Goal: Obtain resource: Download file/media

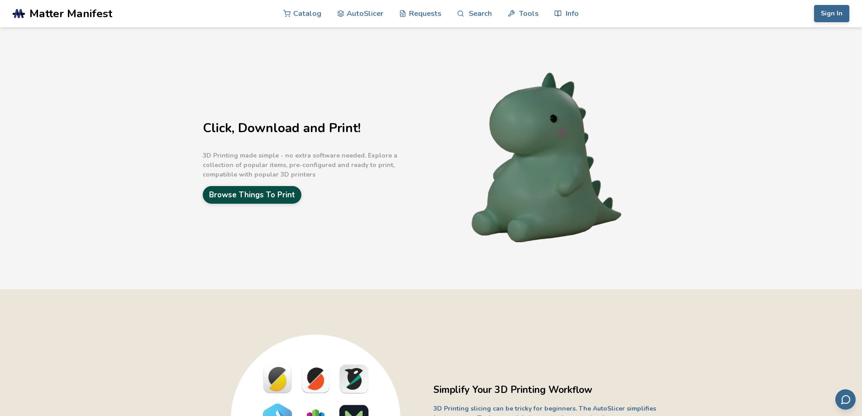
click at [248, 194] on link "Browse Things To Print" at bounding box center [252, 195] width 99 height 18
click at [839, 19] on button "Sign In" at bounding box center [831, 13] width 35 height 17
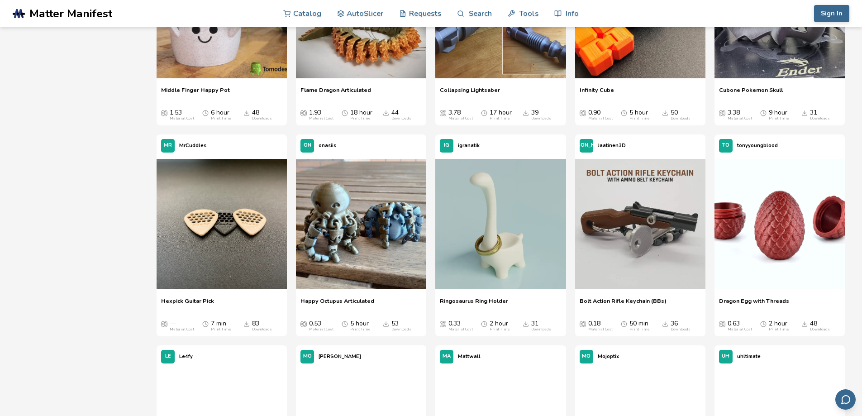
scroll to position [634, 0]
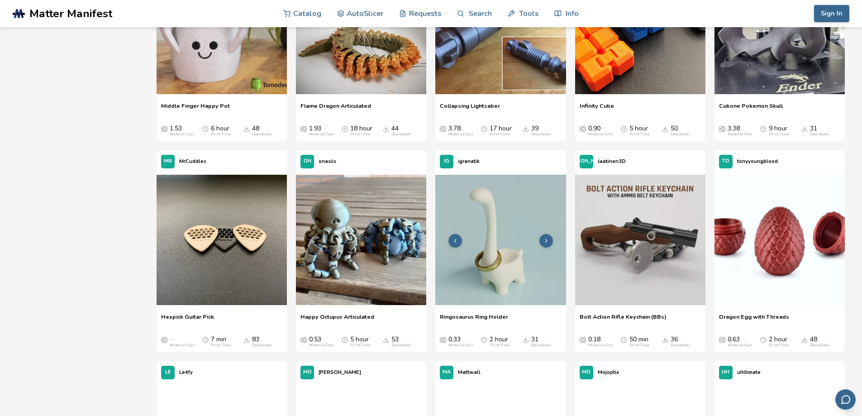
click at [522, 273] on img at bounding box center [501, 240] width 130 height 130
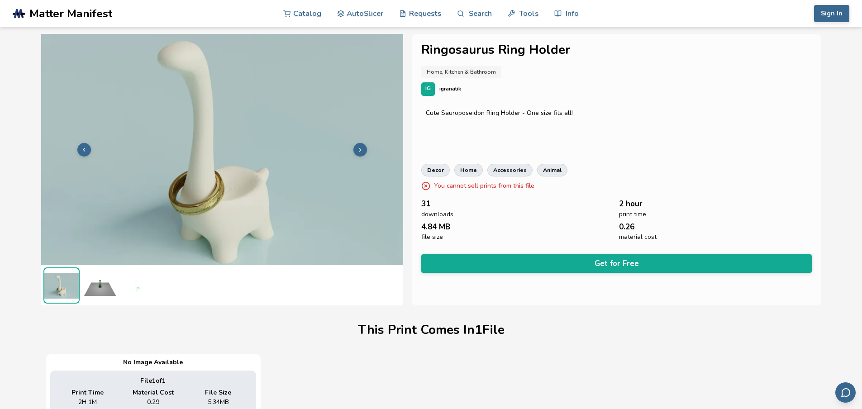
click at [91, 286] on img at bounding box center [100, 286] width 36 height 36
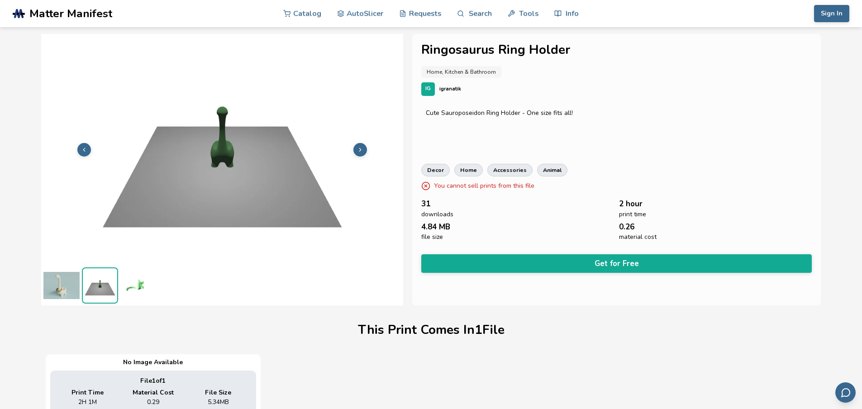
click at [361, 151] on icon at bounding box center [360, 150] width 6 height 6
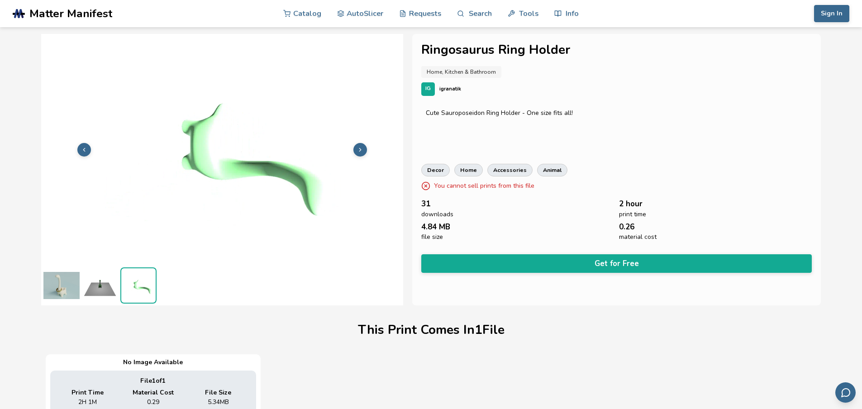
click at [64, 291] on img at bounding box center [61, 286] width 36 height 36
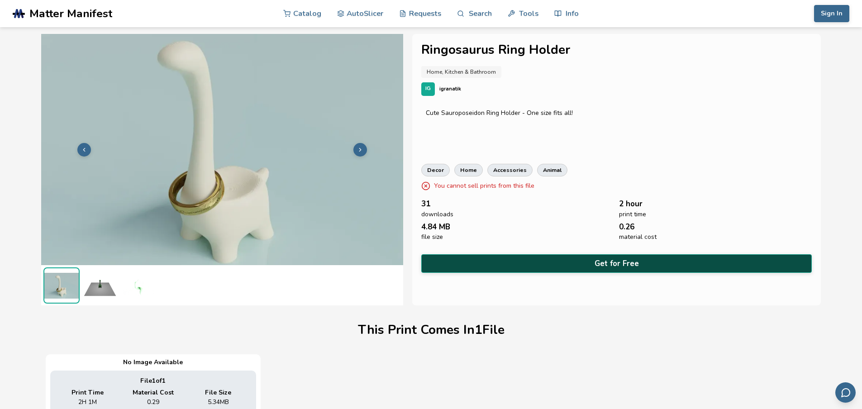
click at [606, 258] on button "Get for Free" at bounding box center [616, 263] width 391 height 19
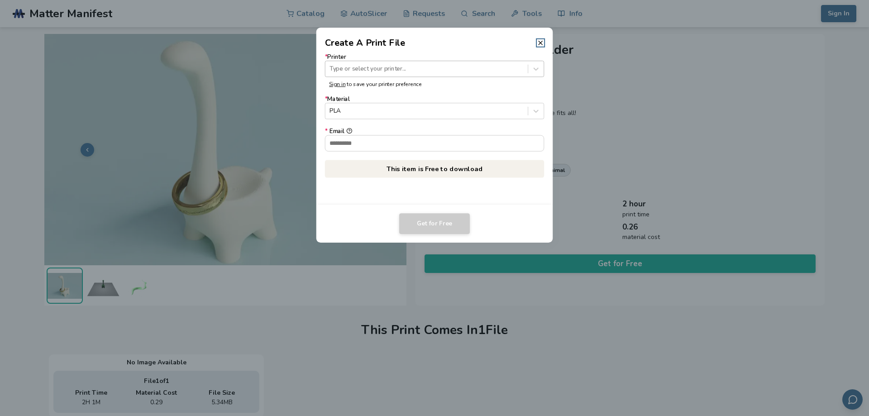
click at [449, 71] on div at bounding box center [427, 69] width 194 height 9
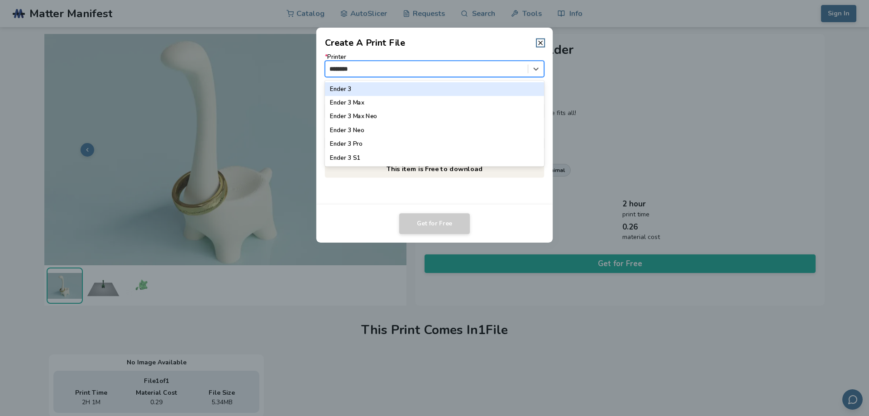
type input "*********"
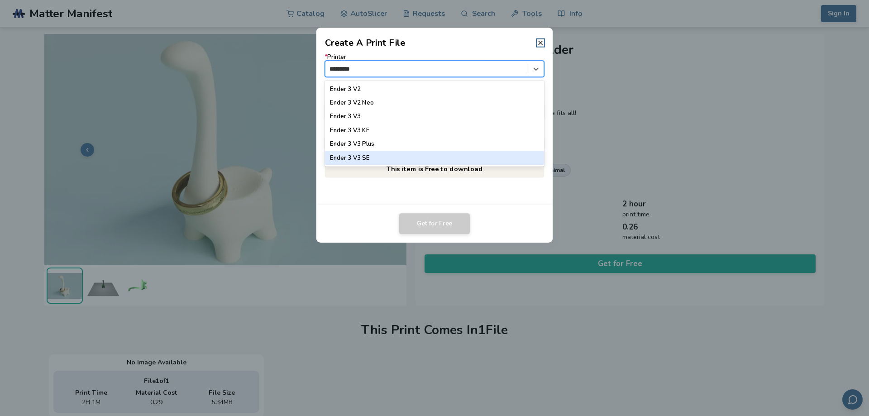
click at [387, 156] on div "Ender 3 V3 SE" at bounding box center [435, 158] width 220 height 14
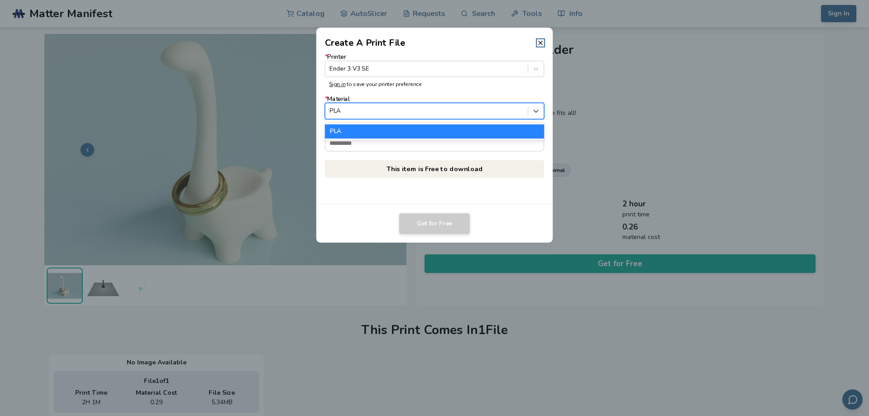
click at [422, 115] on div at bounding box center [427, 111] width 194 height 9
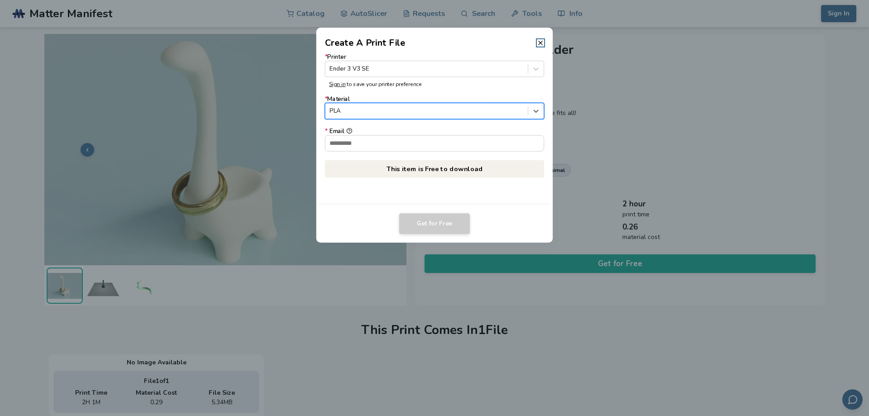
click at [424, 115] on div at bounding box center [427, 111] width 194 height 9
click at [399, 149] on input "* Email" at bounding box center [435, 142] width 219 height 15
type input "**********"
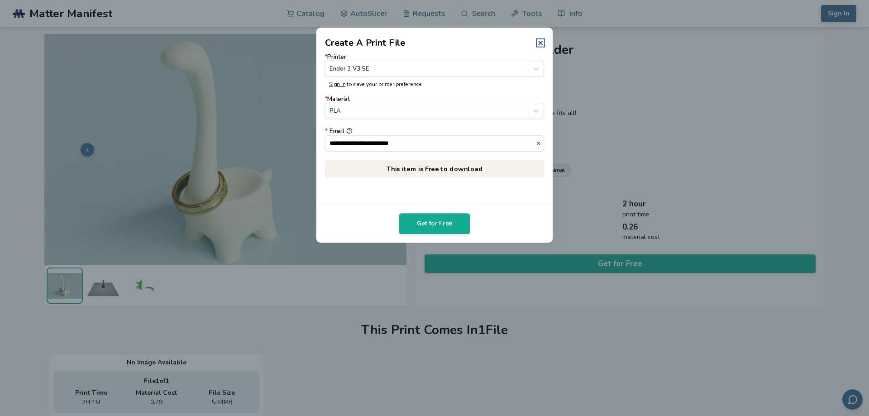
click at [436, 170] on p "This item is Free to download" at bounding box center [435, 169] width 220 height 18
click at [443, 228] on button "Get for Free" at bounding box center [434, 223] width 71 height 21
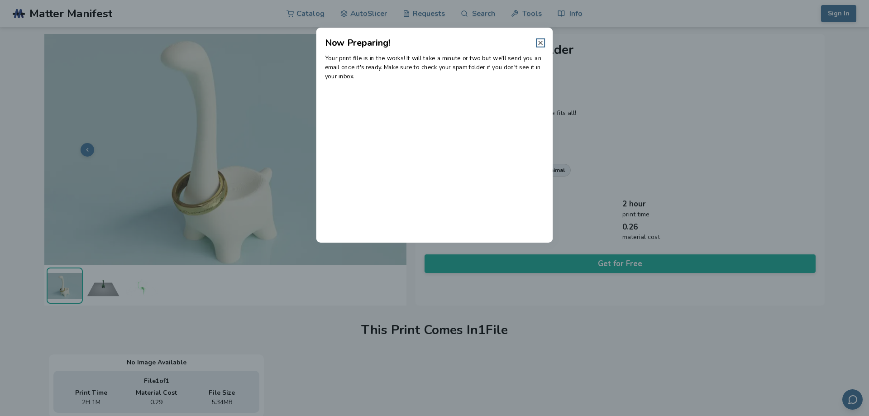
click at [540, 45] on icon at bounding box center [540, 42] width 7 height 7
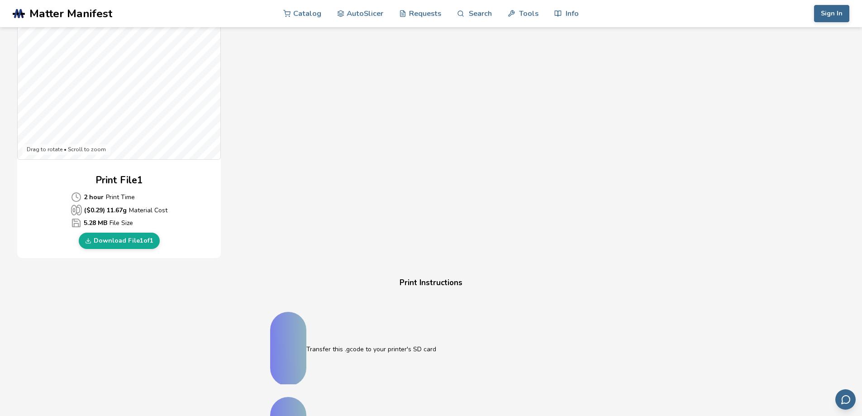
scroll to position [317, 0]
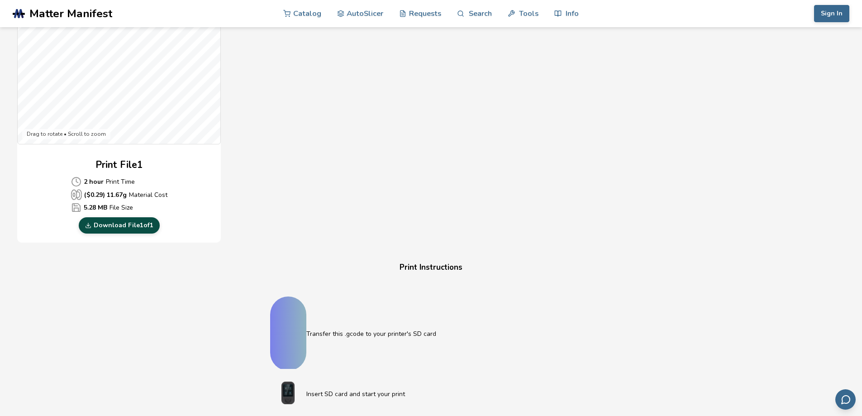
click at [113, 228] on link "Download File 1 of 1" at bounding box center [119, 225] width 81 height 16
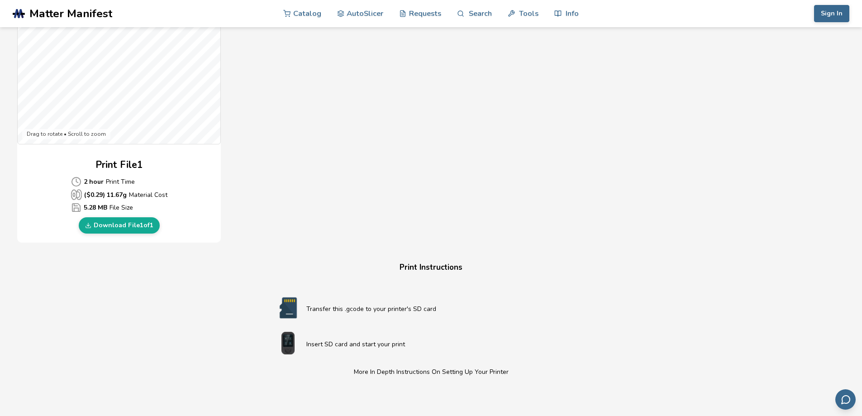
click at [537, 102] on div "Gcode Preview Drag to rotate • Scroll to zoom Print File 1 2 hour Print Time ($…" at bounding box center [288, 79] width 543 height 330
click at [576, 72] on div "Download Your Print File Ringosaurus Ring Holder Ringosaurus Ring Holder Create…" at bounding box center [431, 155] width 828 height 858
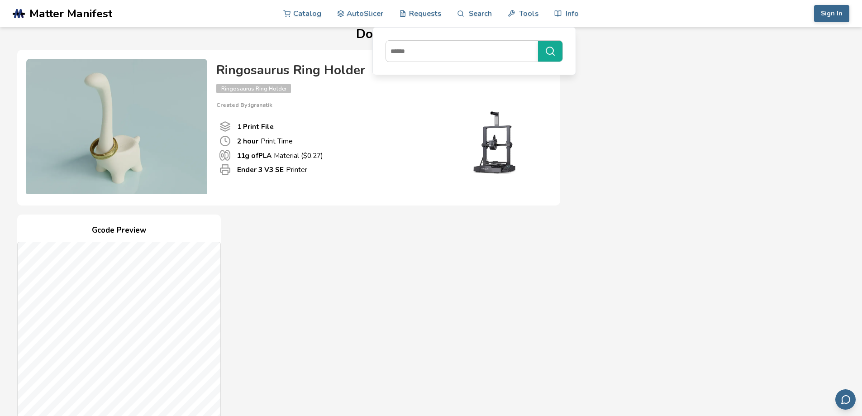
scroll to position [0, 0]
